Goal: Task Accomplishment & Management: Use online tool/utility

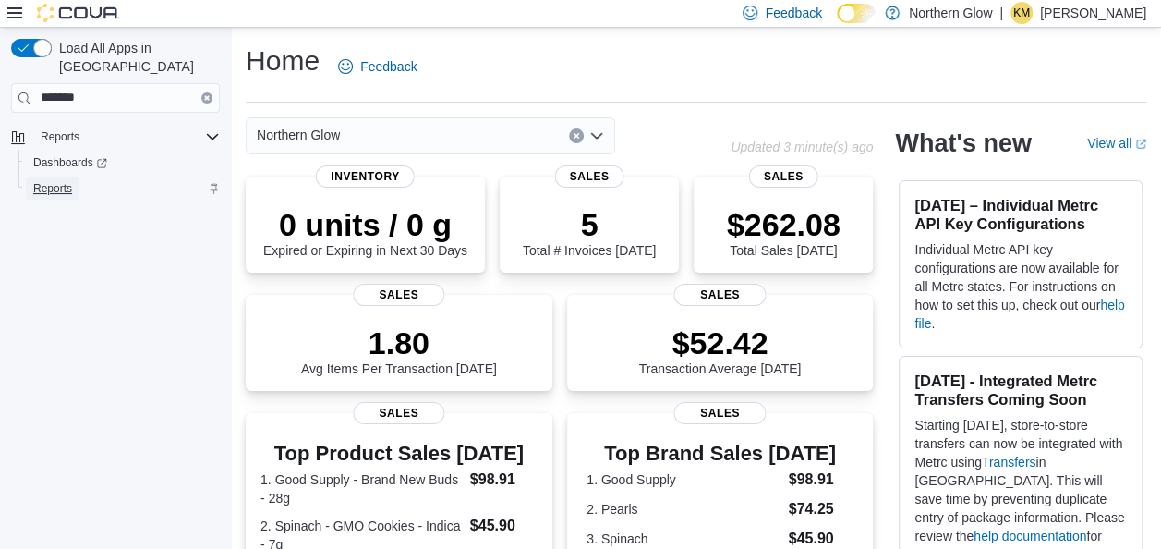
click at [51, 181] on span "Reports" at bounding box center [52, 188] width 39 height 15
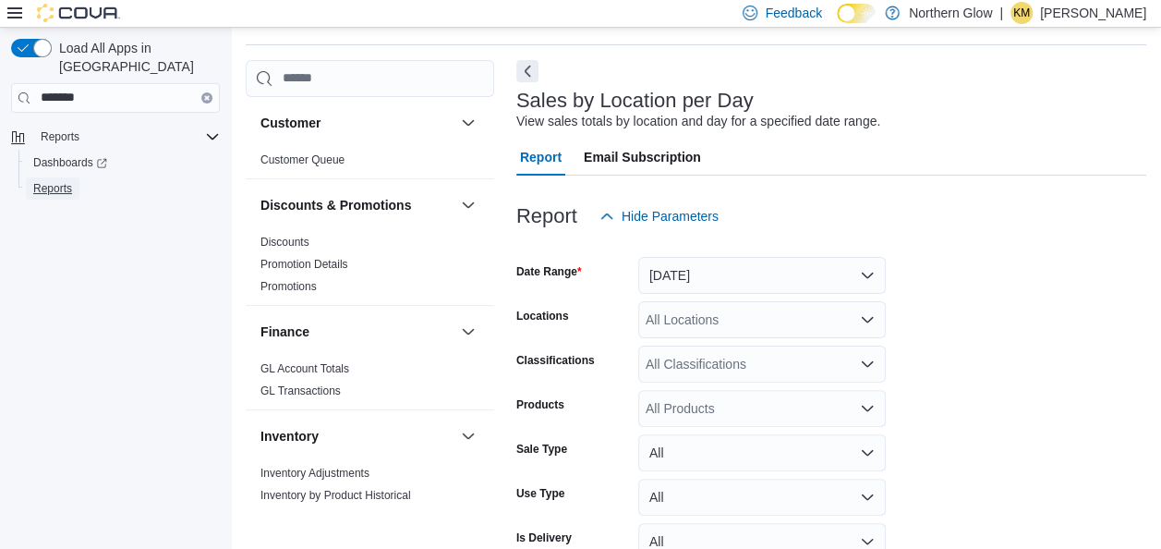
scroll to position [157, 0]
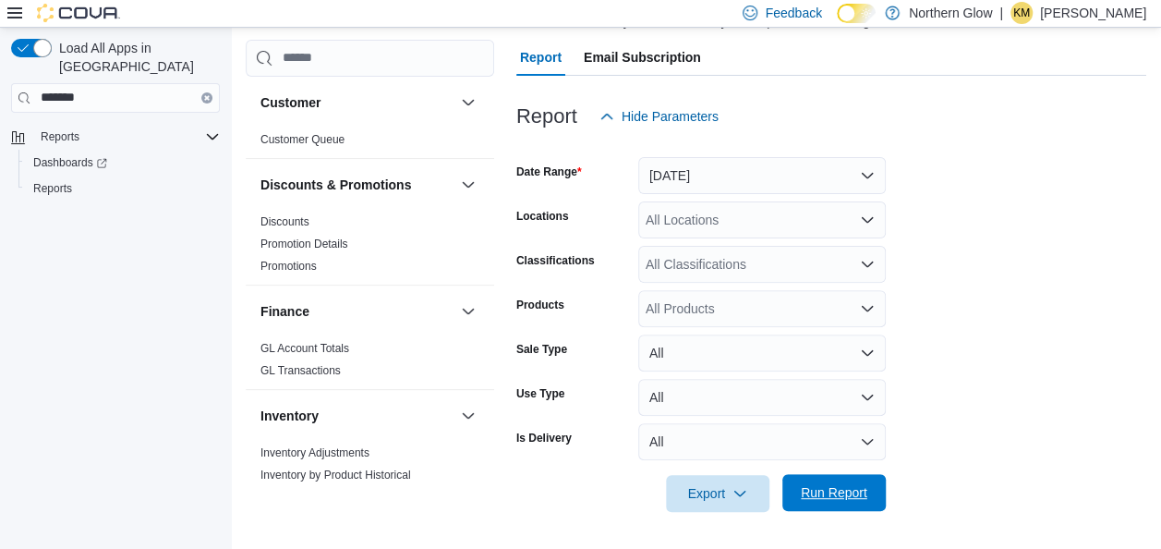
click at [807, 504] on span "Run Report" at bounding box center [833, 492] width 81 height 37
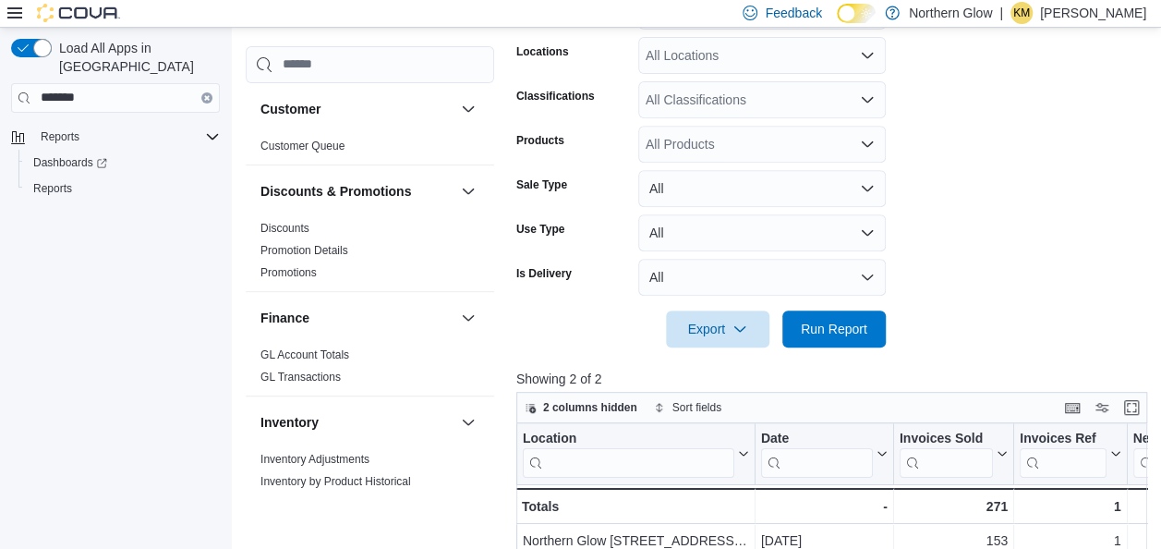
scroll to position [427, 0]
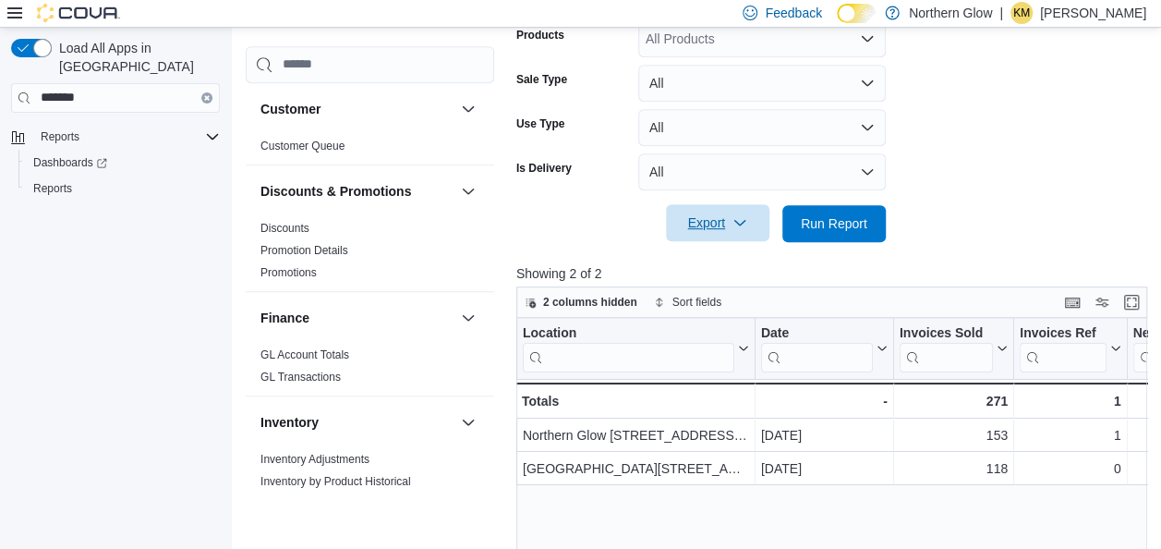
click at [726, 224] on span "Export" at bounding box center [717, 222] width 81 height 37
click at [720, 300] on span "Export to Csv" at bounding box center [720, 297] width 83 height 15
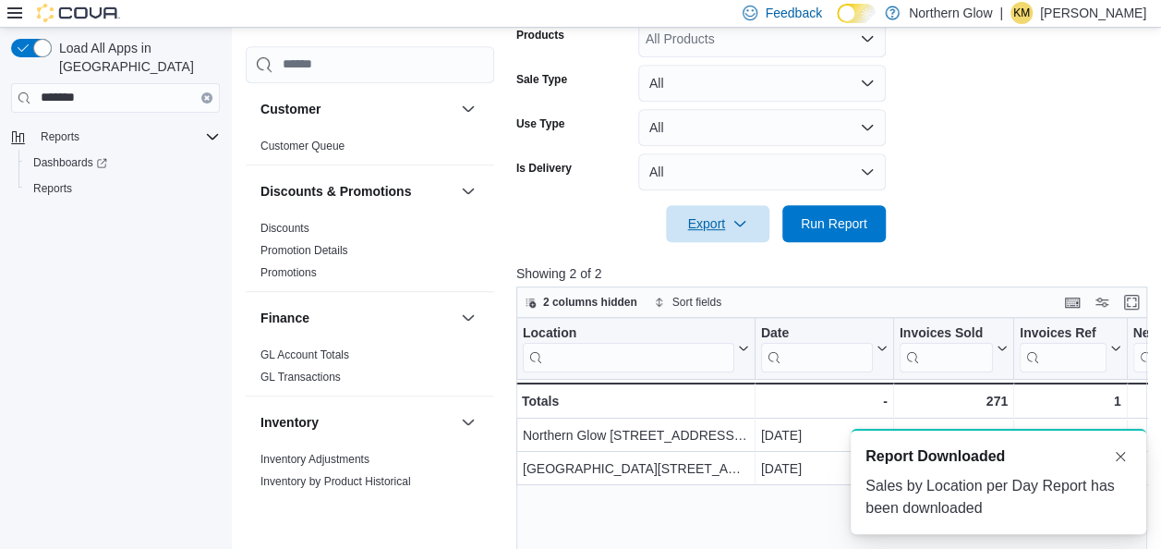
scroll to position [0, 0]
click at [1127, 157] on form "Date Range Yesterday Locations All Locations Classifications All Classification…" at bounding box center [834, 53] width 637 height 377
click at [1069, 17] on p "[PERSON_NAME]" at bounding box center [1093, 13] width 106 height 22
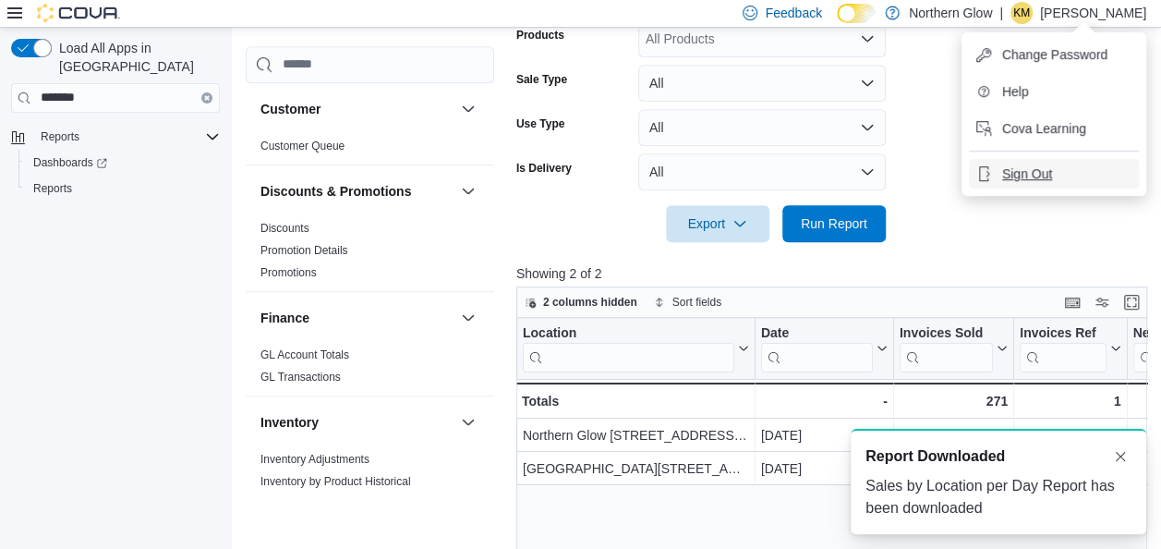
click at [1035, 170] on span "Sign Out" at bounding box center [1027, 173] width 50 height 18
